Goal: Information Seeking & Learning: Understand process/instructions

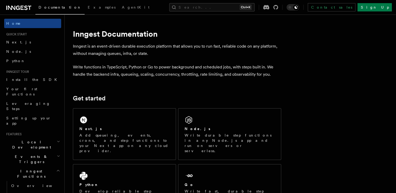
drag, startPoint x: 399, startPoint y: 0, endPoint x: 263, endPoint y: 34, distance: 140.3
click at [263, 34] on h1 "Inngest Documentation" at bounding box center [177, 33] width 208 height 9
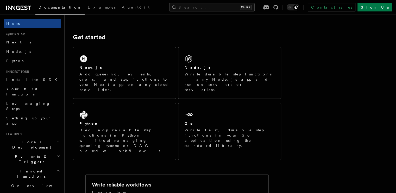
scroll to position [61, 0]
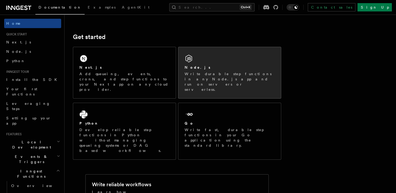
click at [236, 73] on p "Write durable step functions in any Node.js app and run on servers or serverles…" at bounding box center [230, 81] width 90 height 21
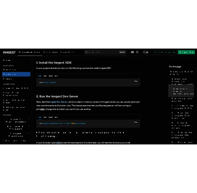
scroll to position [335, 0]
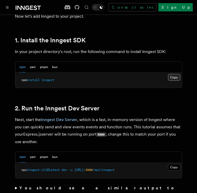
click at [170, 77] on button "Copy Copied" at bounding box center [174, 77] width 12 height 7
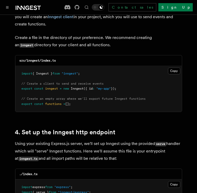
scroll to position [691, 0]
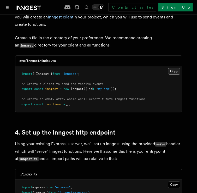
click at [173, 68] on button "Copy Copied" at bounding box center [174, 71] width 12 height 7
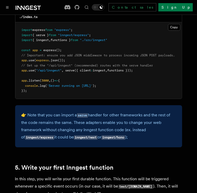
scroll to position [849, 0]
click at [133, 69] on span "functions }));" at bounding box center [120, 71] width 26 height 4
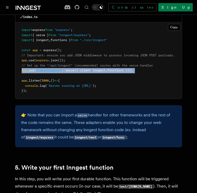
click at [133, 69] on span "functions }));" at bounding box center [120, 71] width 26 height 4
copy code "app .use ( "/api/inngest" , serve ({ client : inngest , functions }));"
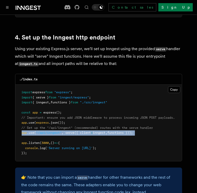
scroll to position [786, 0]
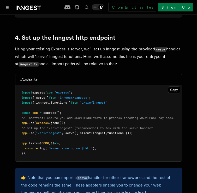
click at [104, 91] on pre "import express from "express" ; import { serve } from "inngest/express" ; impor…" at bounding box center [98, 123] width 166 height 77
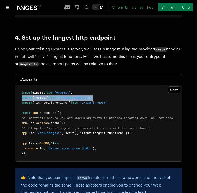
click at [104, 91] on pre "import express from "express" ; import { serve } from "inngest/express" ; impor…" at bounding box center [98, 123] width 166 height 77
copy code "import { serve } from "inngest/express" ;"
